Goal: Check status: Check status

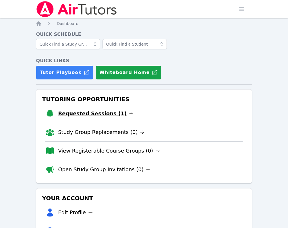
click at [70, 112] on link "Requested Sessions (1)" at bounding box center [96, 114] width 76 height 8
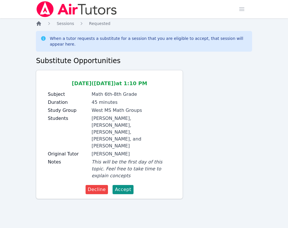
click at [41, 21] on icon "Breadcrumb" at bounding box center [39, 24] width 6 height 6
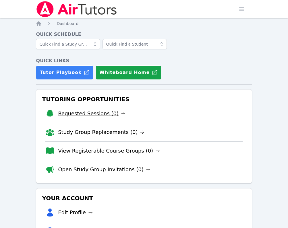
click at [84, 111] on link "Requested Sessions (0)" at bounding box center [92, 114] width 68 height 8
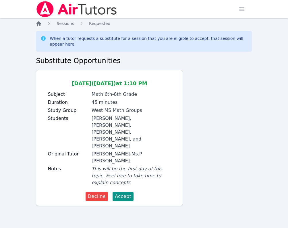
click at [39, 24] on icon "Breadcrumb" at bounding box center [38, 23] width 5 height 5
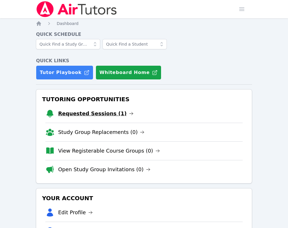
click at [66, 115] on link "Requested Sessions (1)" at bounding box center [96, 114] width 76 height 8
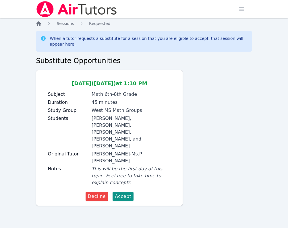
click at [39, 23] on icon "Breadcrumb" at bounding box center [38, 23] width 5 height 5
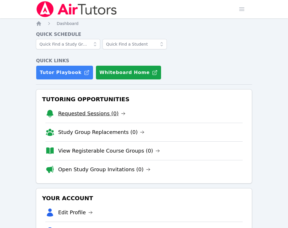
click at [90, 113] on link "Requested Sessions (0)" at bounding box center [92, 114] width 68 height 8
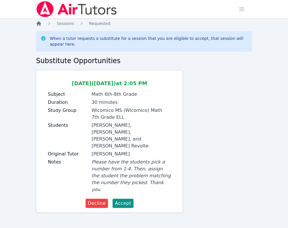
click at [38, 22] on icon "Breadcrumb" at bounding box center [38, 23] width 5 height 5
